Goal: Task Accomplishment & Management: Manage account settings

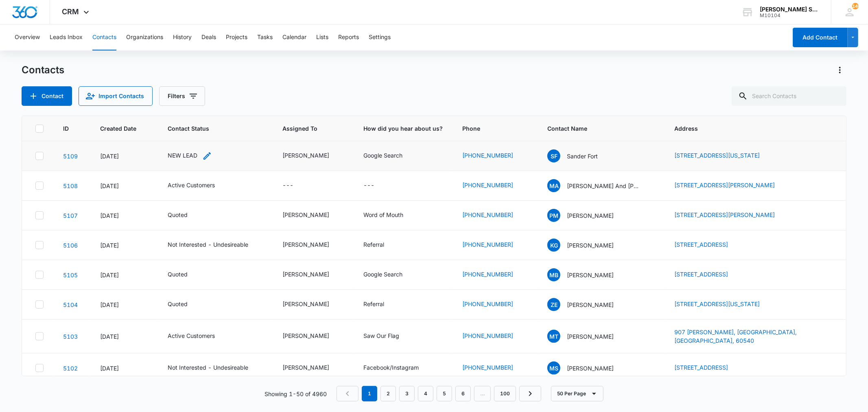
click at [176, 154] on div "NEW LEAD" at bounding box center [183, 155] width 30 height 9
click at [192, 104] on icon "Remove NEW LEAD" at bounding box center [191, 103] width 5 height 5
type input "un"
click at [187, 148] on div "Not Interested - Undesireable" at bounding box center [174, 145] width 45 height 41
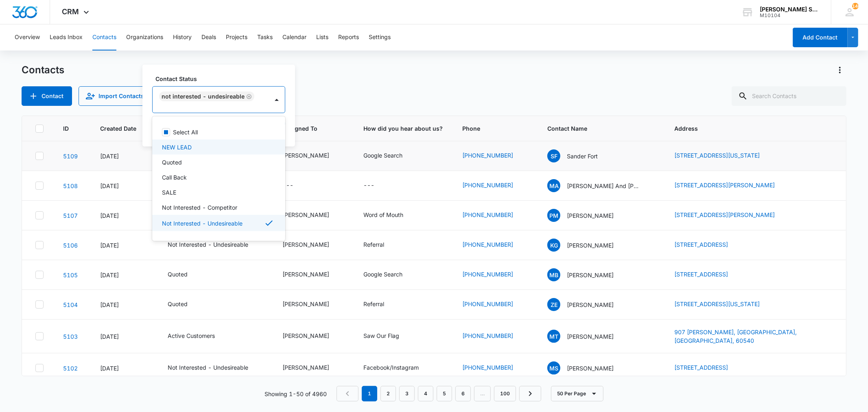
click at [293, 128] on div "Contact Status option Not Interested - Undesireable, selected. 15 results avail…" at bounding box center [218, 106] width 153 height 82
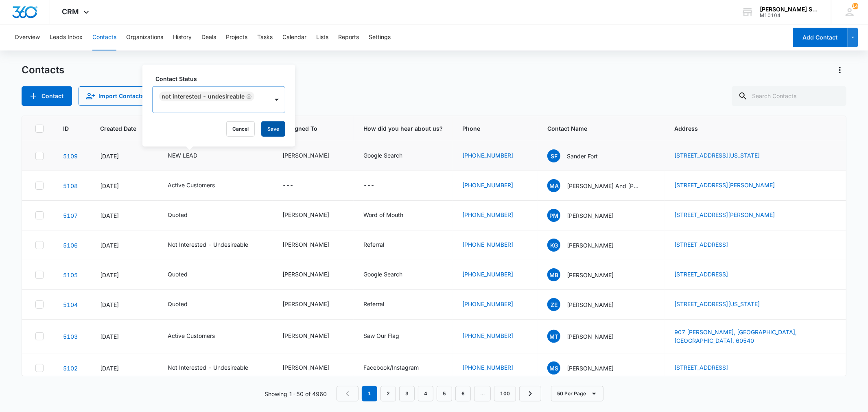
click at [269, 125] on button "Save" at bounding box center [273, 128] width 24 height 15
click at [296, 81] on div "Contacts Contact Import Contacts Filters" at bounding box center [434, 85] width 825 height 42
